Goal: Navigation & Orientation: Find specific page/section

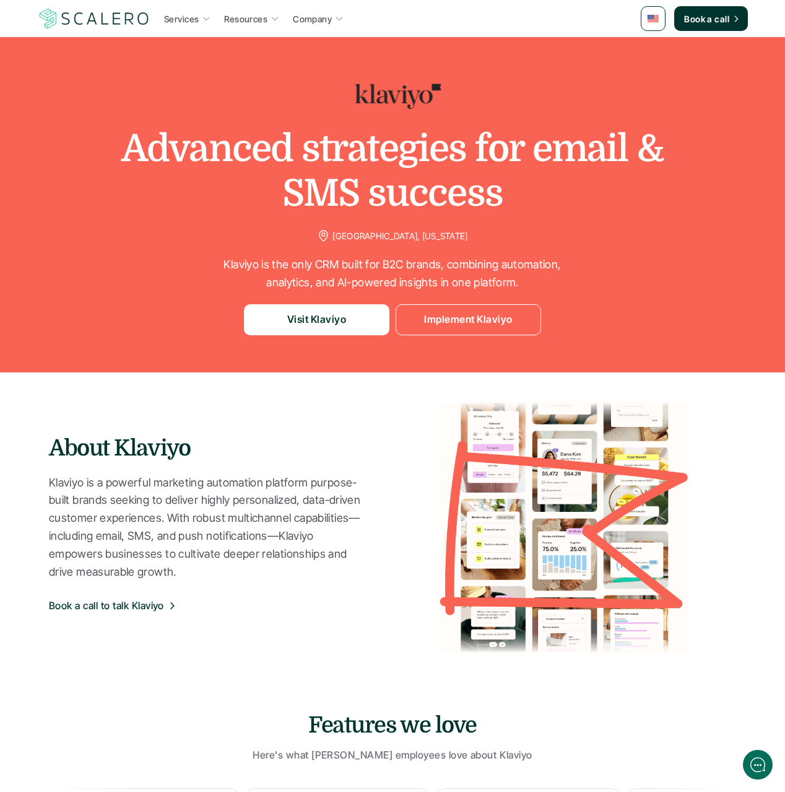
scroll to position [29, 0]
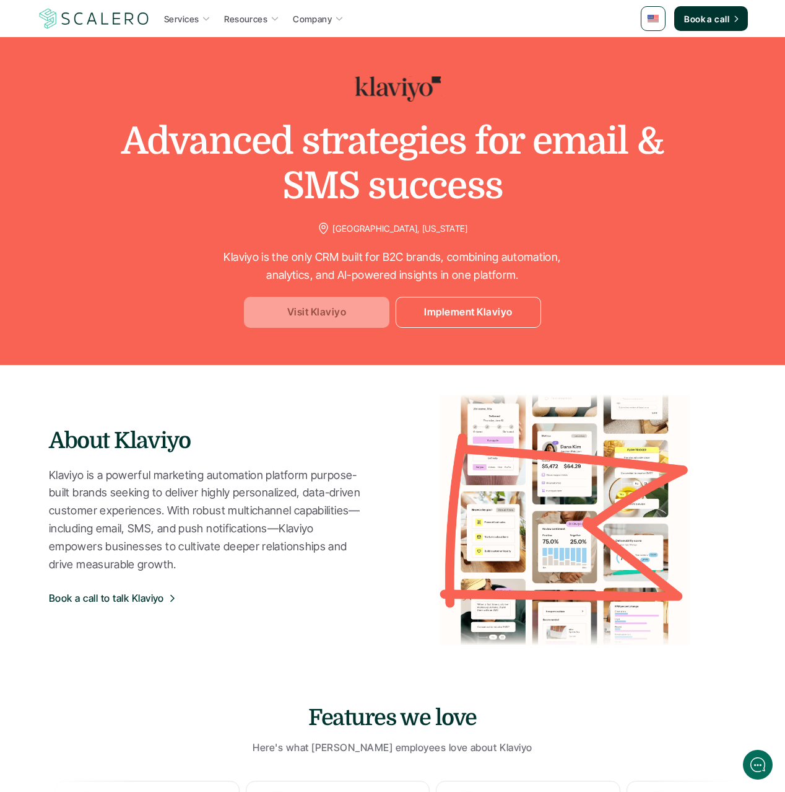
click at [293, 304] on p "Visit Klaviyo" at bounding box center [316, 312] width 59 height 16
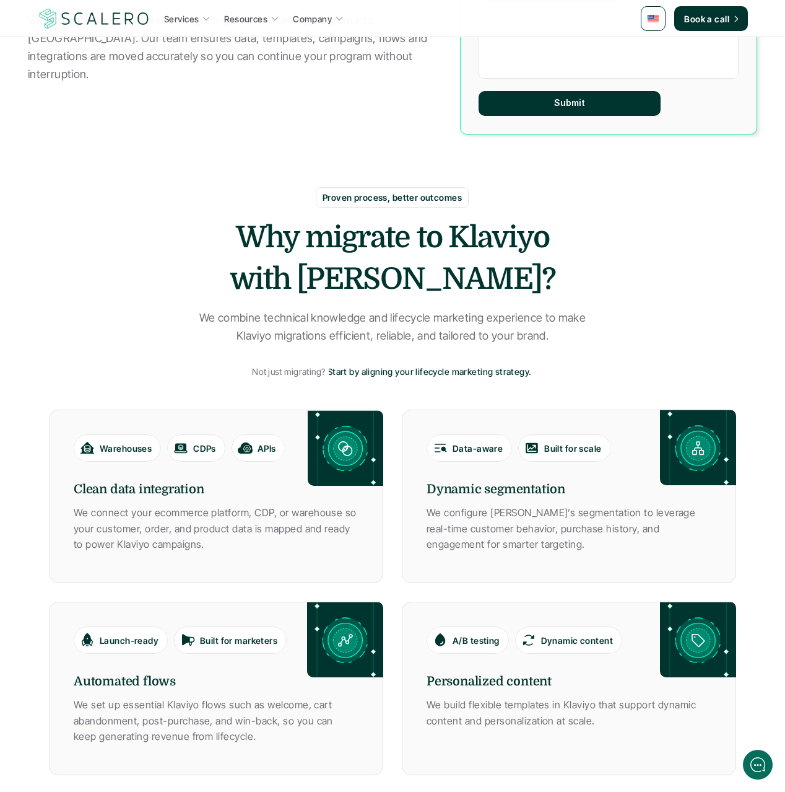
scroll to position [323, 0]
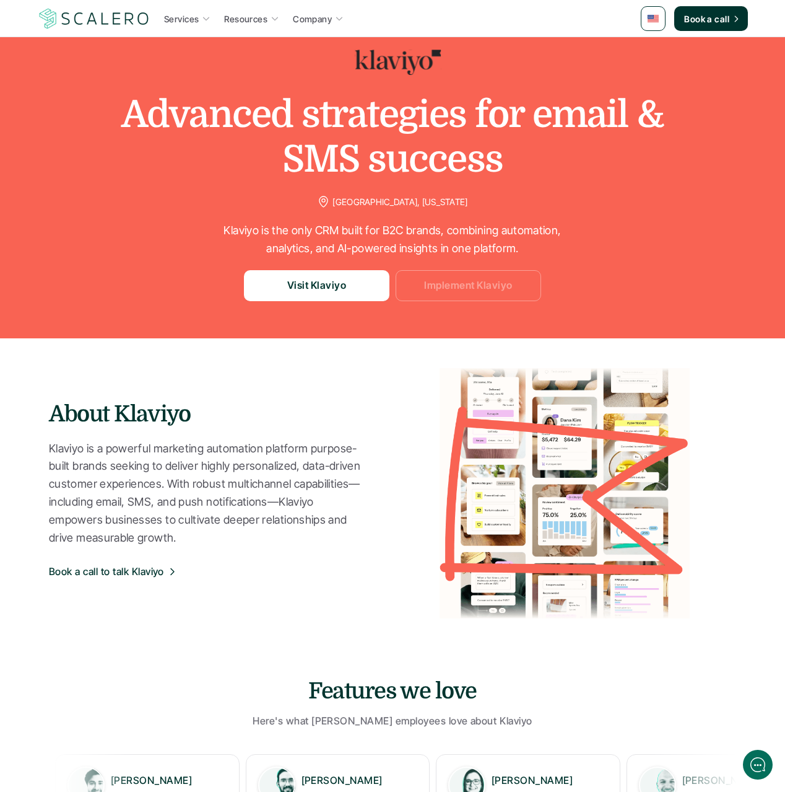
click at [495, 274] on link "Implement Klaviyo" at bounding box center [469, 285] width 146 height 31
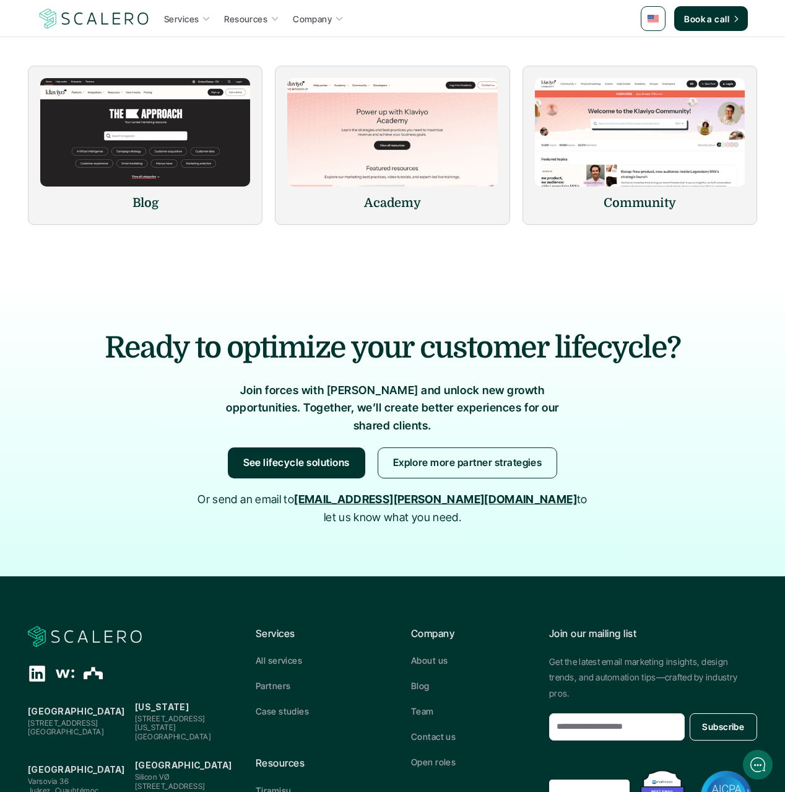
scroll to position [2116, 0]
